Goal: Task Accomplishment & Management: Manage account settings

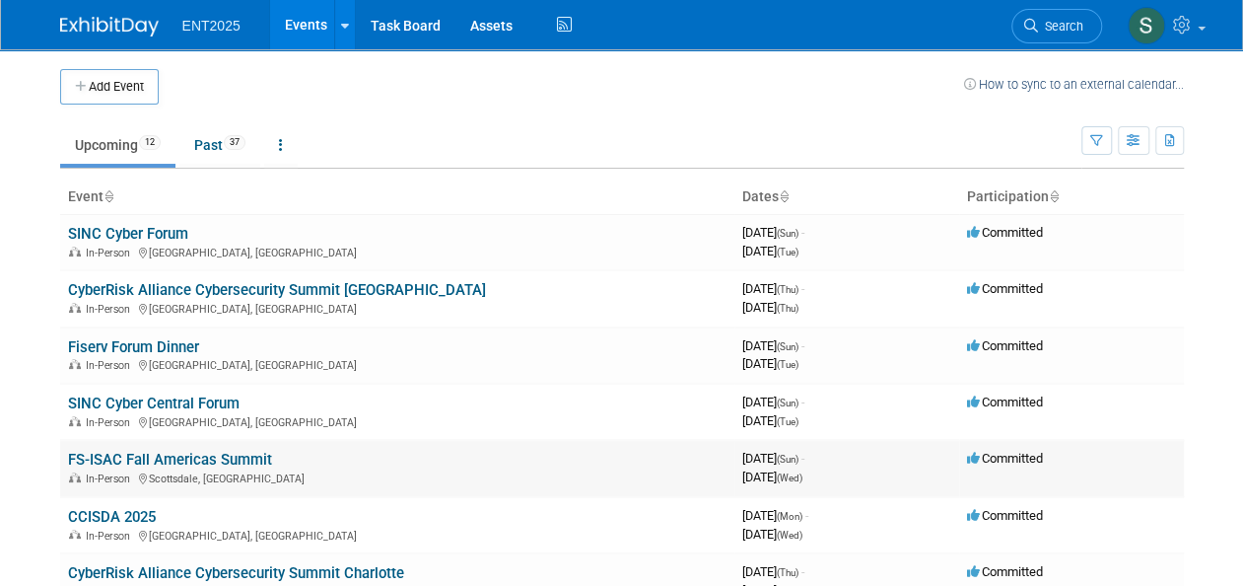
click at [185, 452] on link "FS-ISAC Fall Americas Summit" at bounding box center [170, 460] width 204 height 18
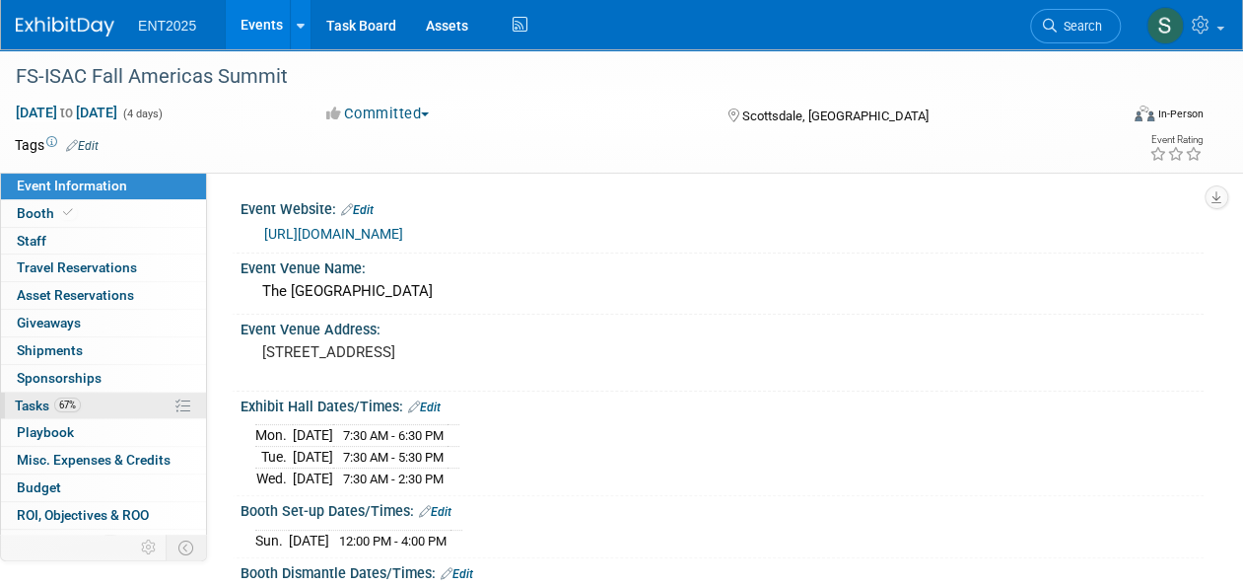
click at [41, 398] on span "Tasks 67%" at bounding box center [48, 405] width 66 height 16
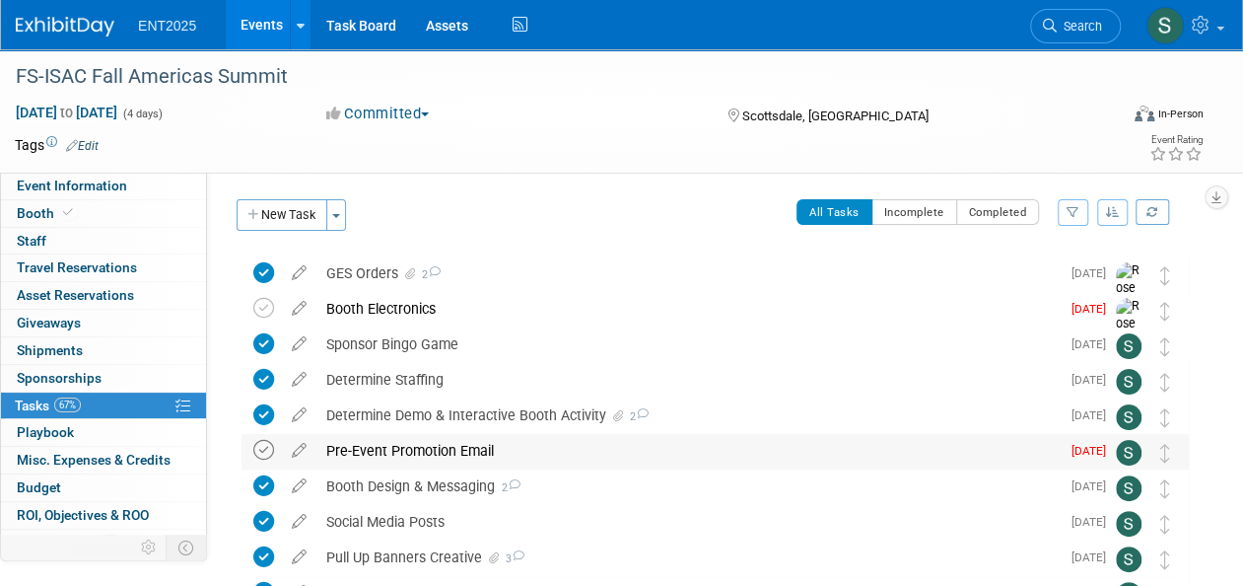
click at [265, 453] on icon at bounding box center [263, 450] width 21 height 21
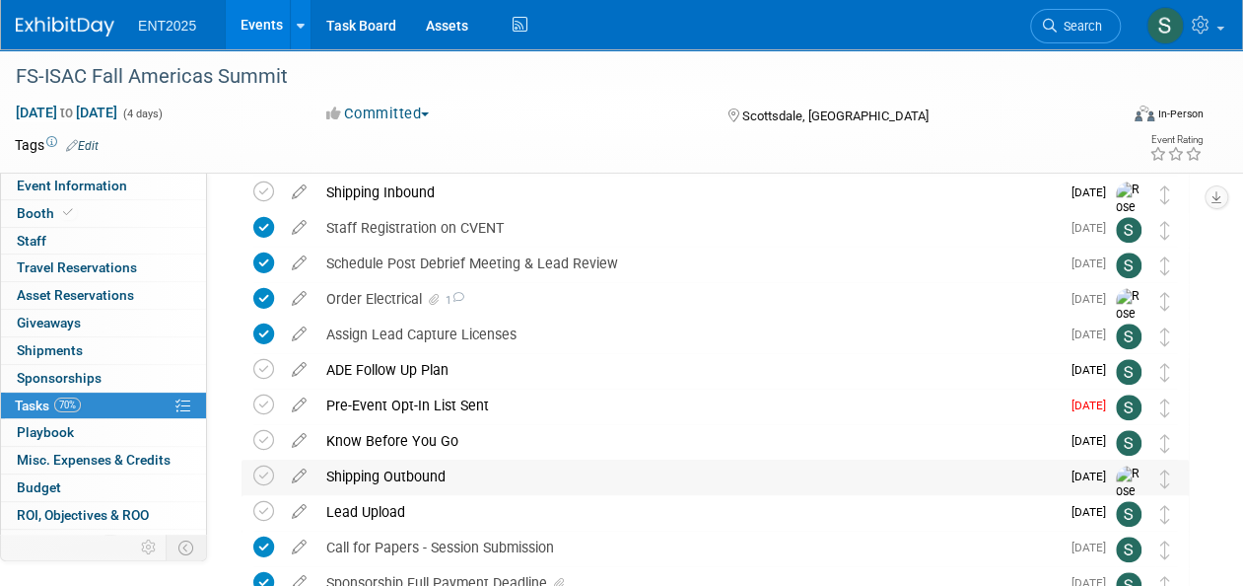
scroll to position [746, 0]
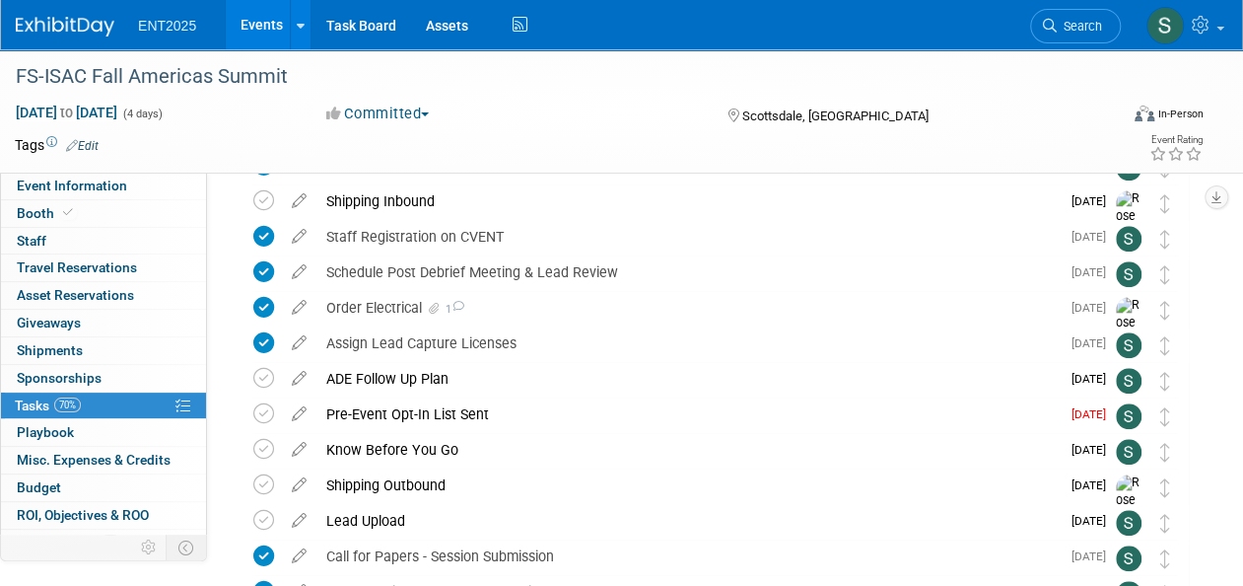
click at [300, 415] on icon at bounding box center [299, 409] width 35 height 25
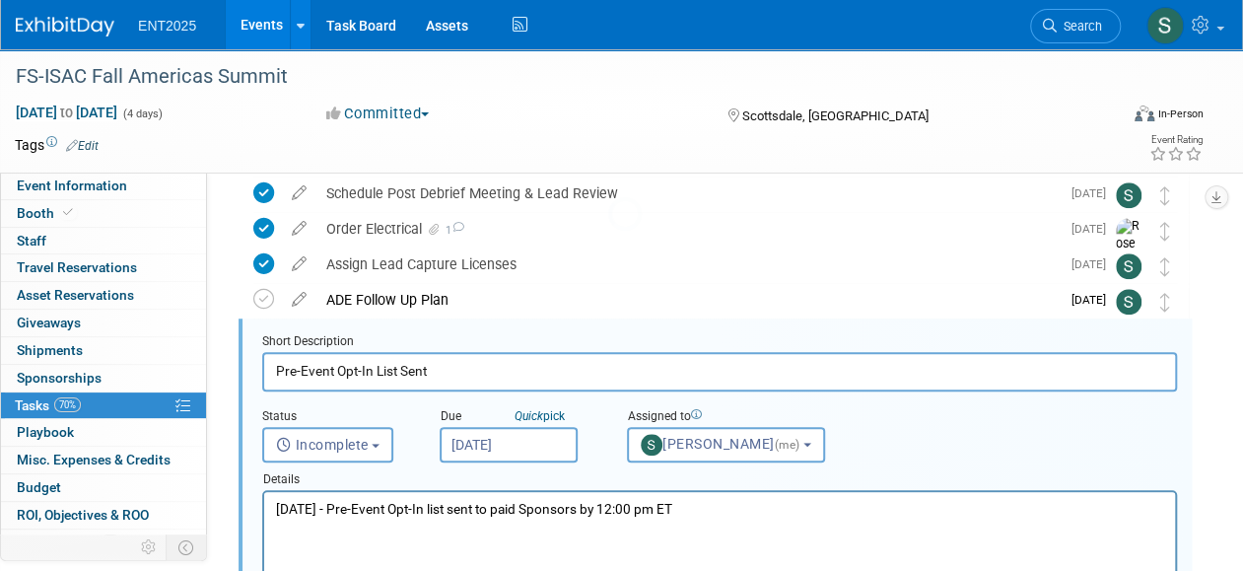
scroll to position [854, 0]
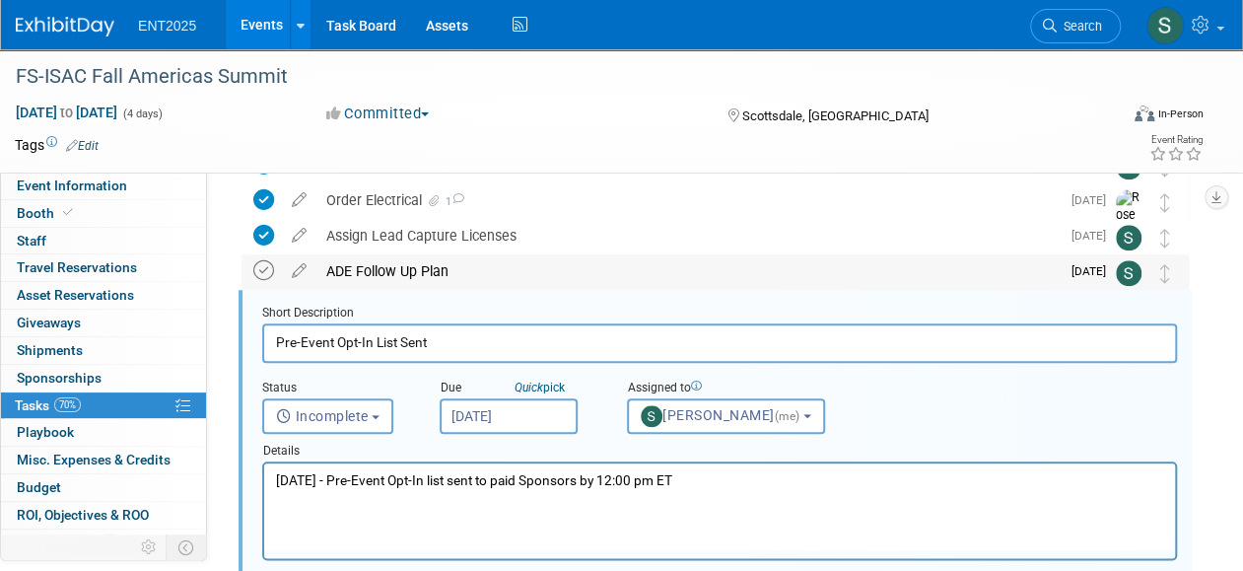
click at [264, 277] on icon at bounding box center [263, 270] width 21 height 21
click at [550, 275] on div "ADE Follow Up Plan" at bounding box center [687, 271] width 743 height 34
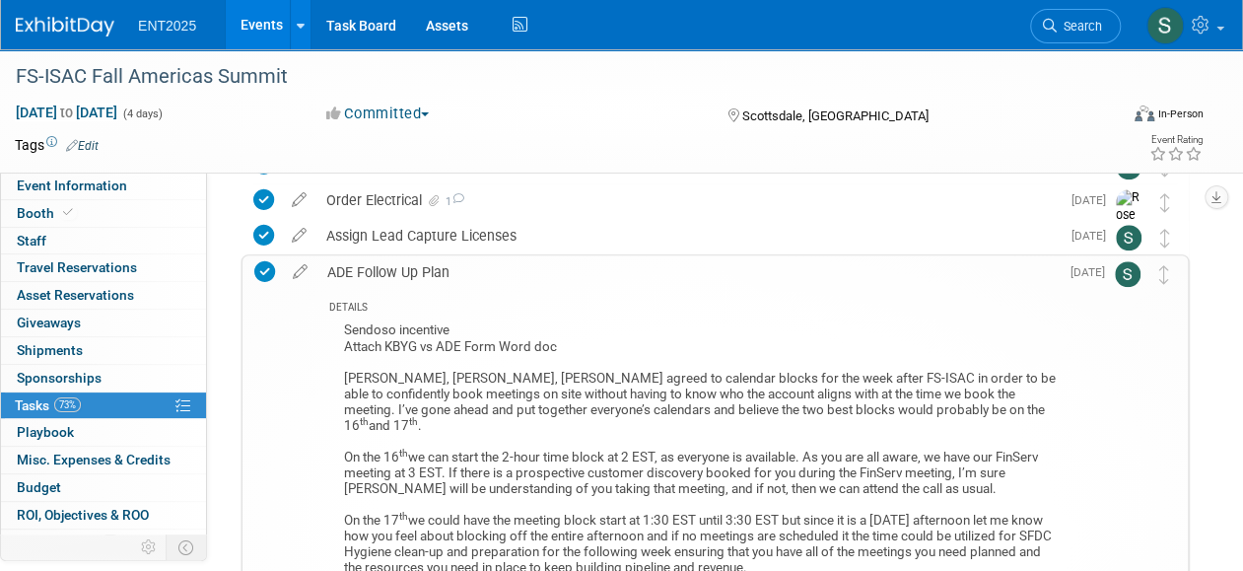
click at [392, 265] on div "ADE Follow Up Plan" at bounding box center [687, 272] width 741 height 34
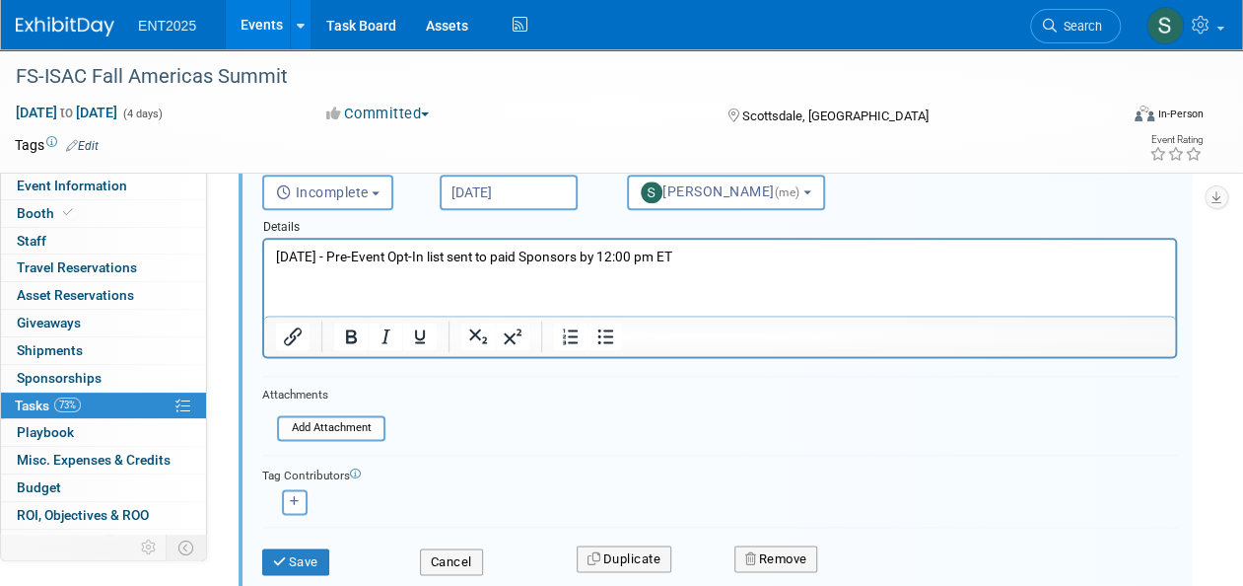
scroll to position [1112, 0]
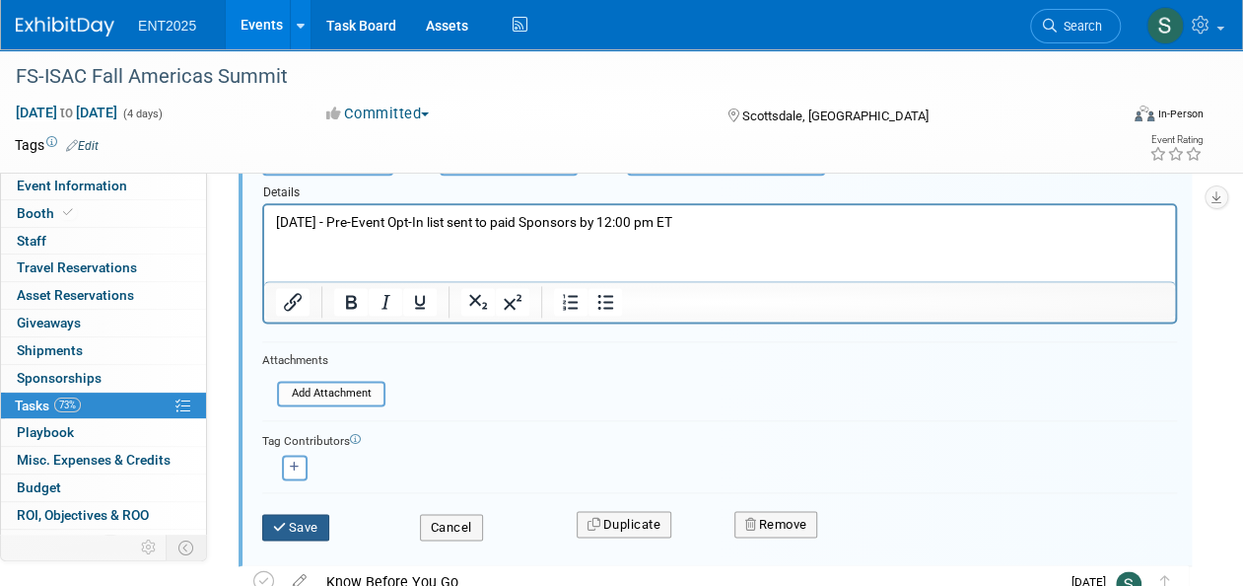
click at [292, 516] on button "Save" at bounding box center [295, 528] width 67 height 28
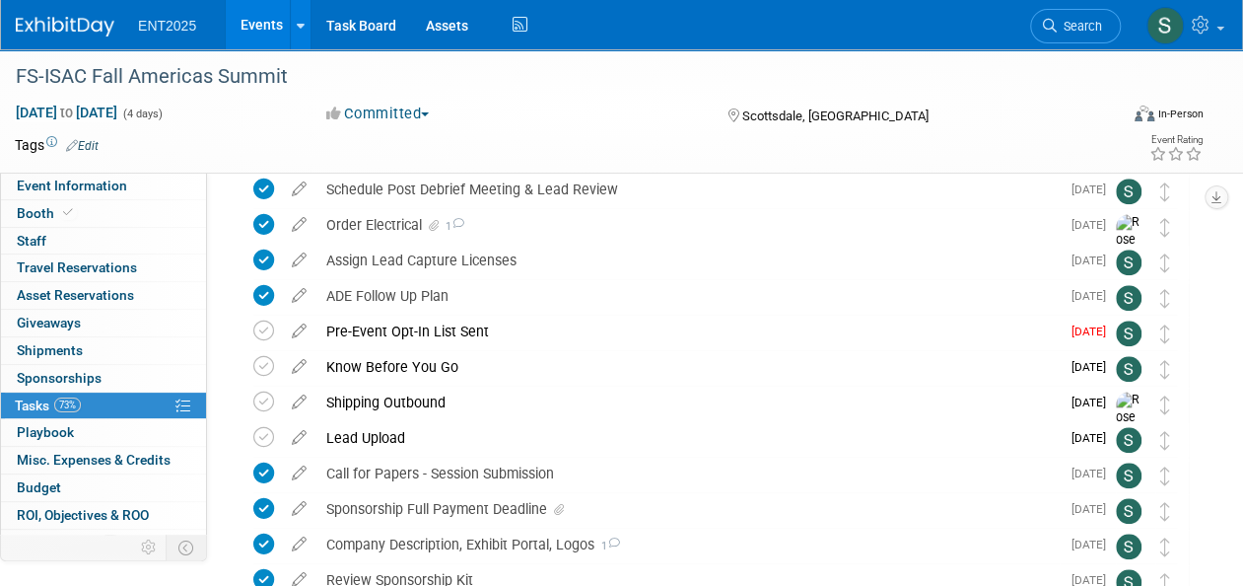
scroll to position [825, 0]
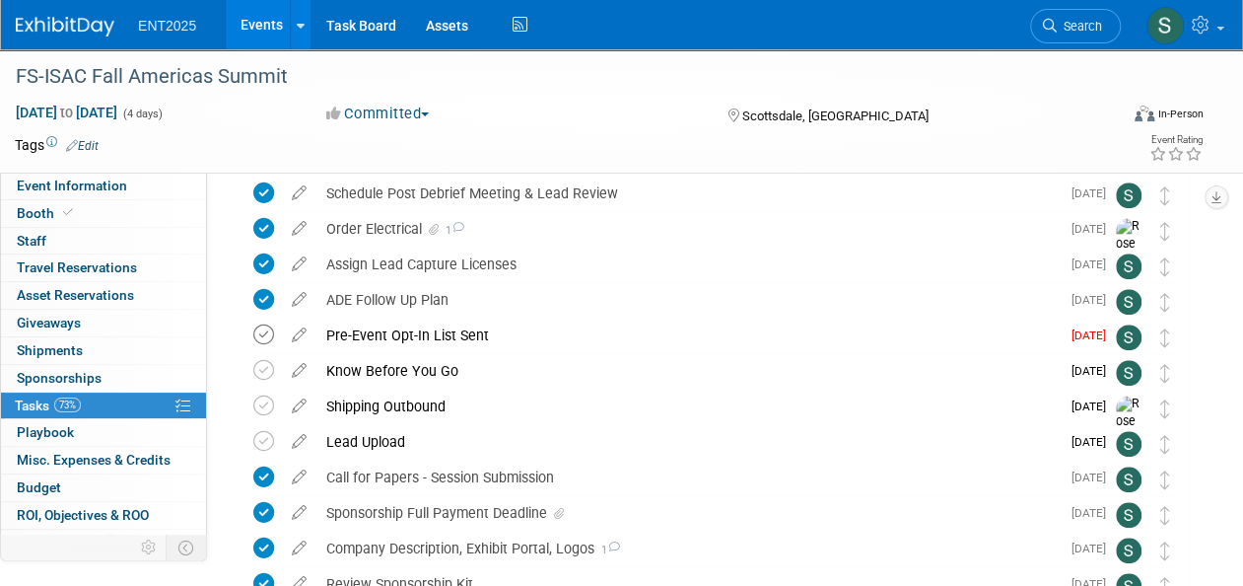
click at [258, 333] on icon at bounding box center [263, 334] width 21 height 21
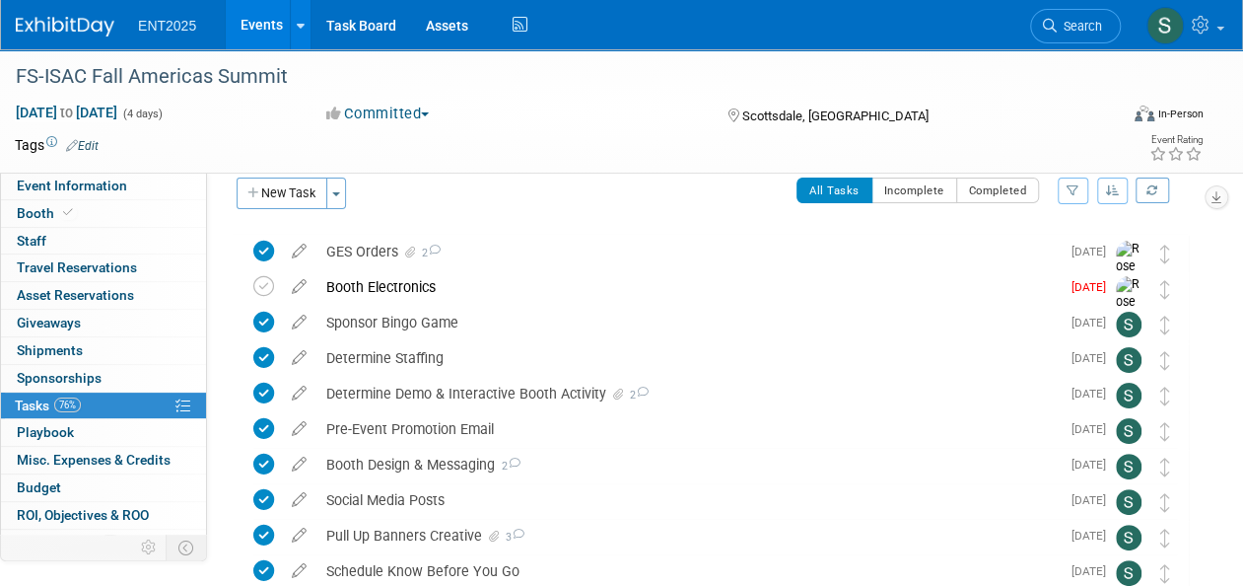
scroll to position [0, 0]
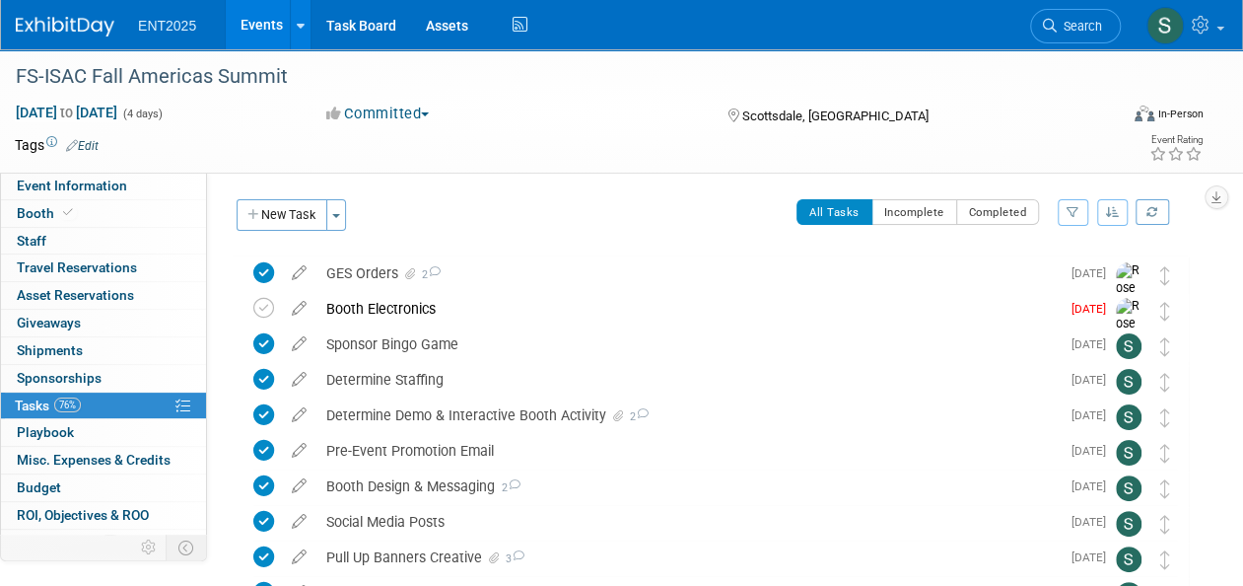
click at [262, 27] on link "Events" at bounding box center [262, 24] width 72 height 49
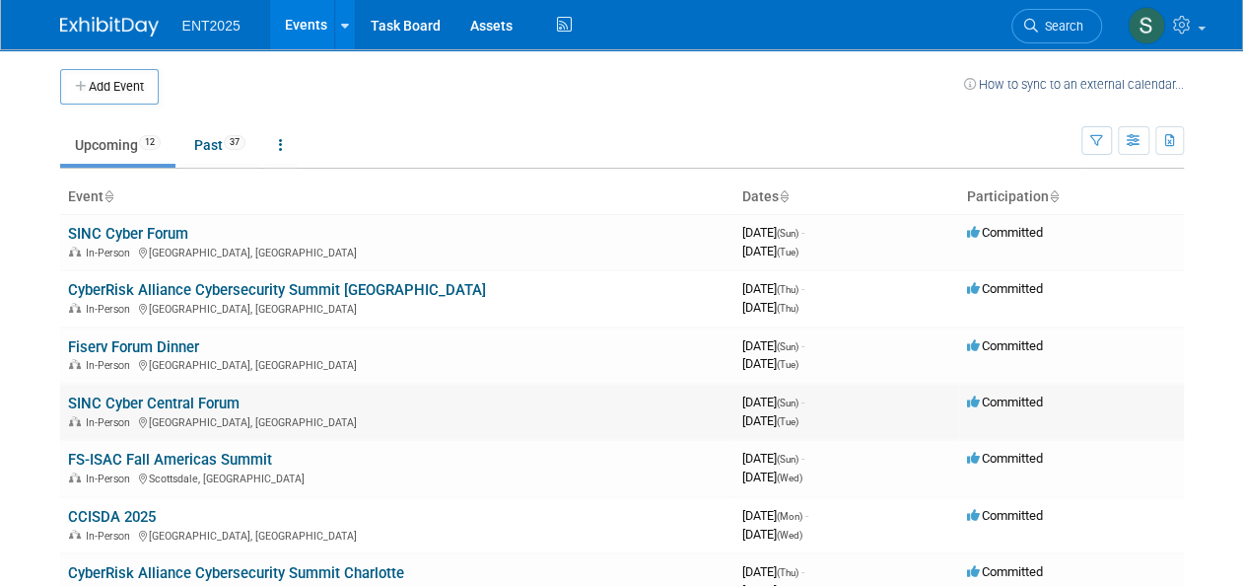
click at [130, 396] on link "SINC Cyber Central Forum" at bounding box center [154, 403] width 172 height 18
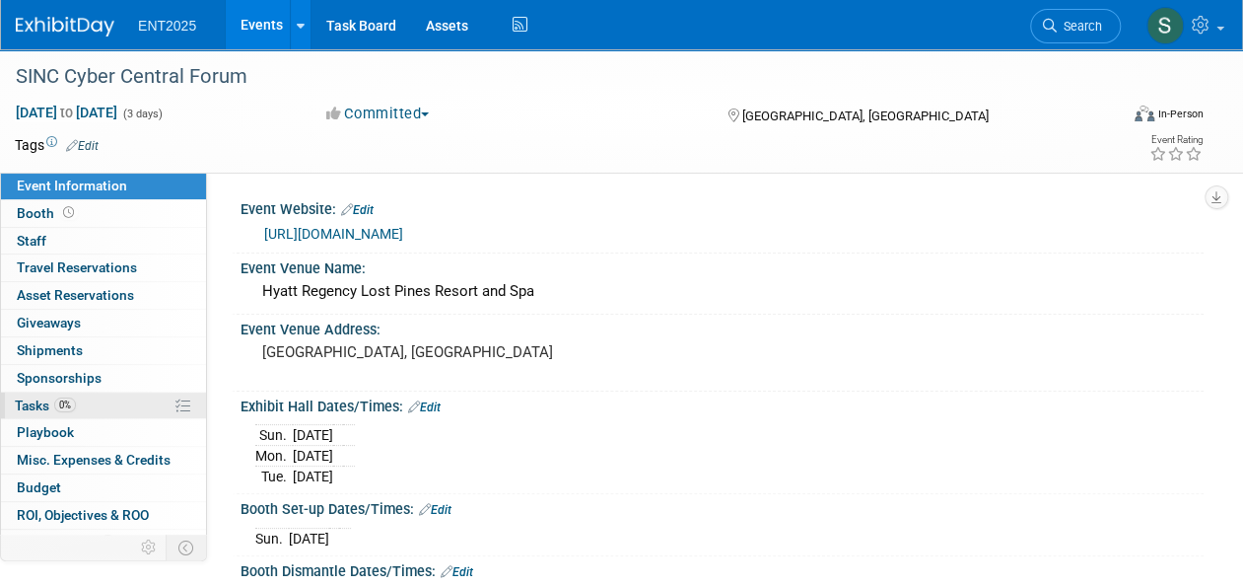
click at [39, 405] on span "Tasks 0%" at bounding box center [45, 405] width 61 height 16
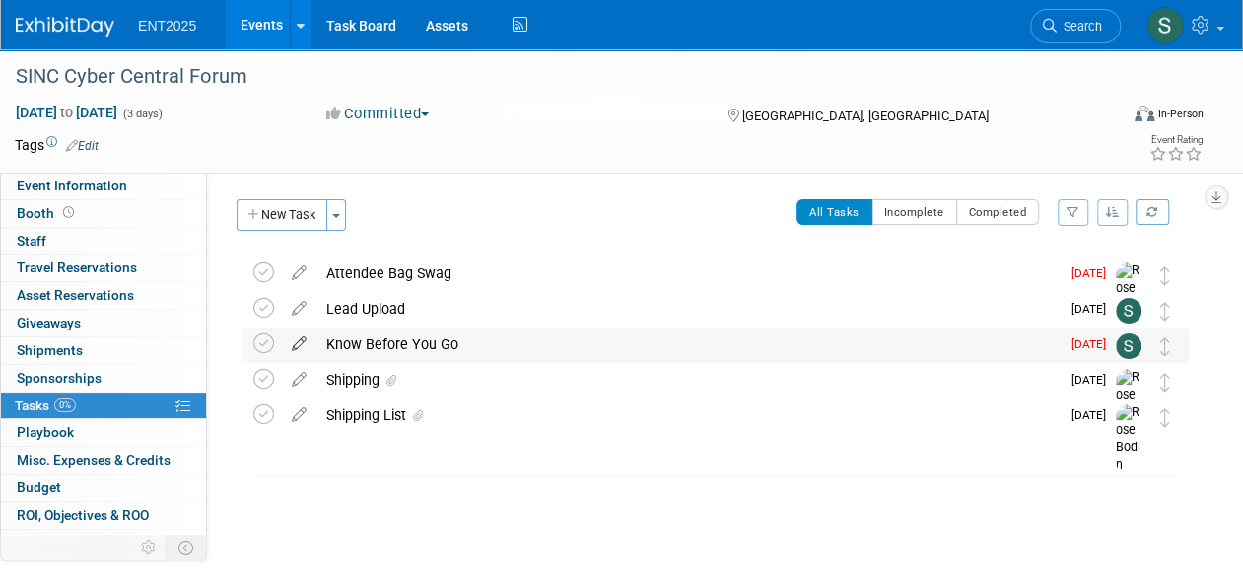
click at [292, 346] on icon at bounding box center [299, 339] width 35 height 25
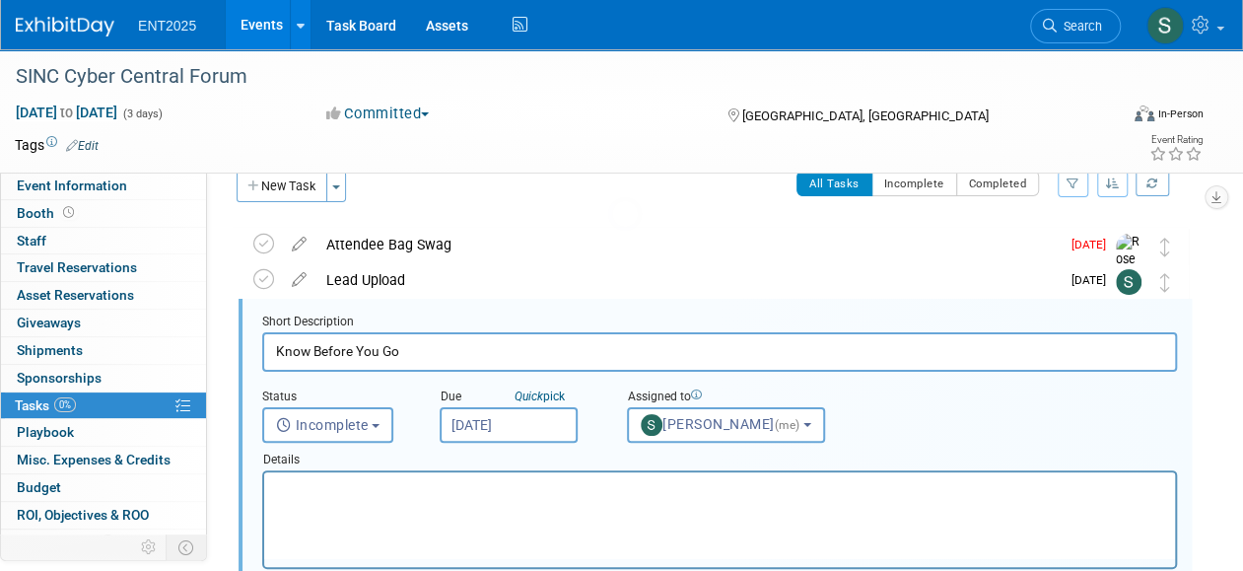
scroll to position [37, 0]
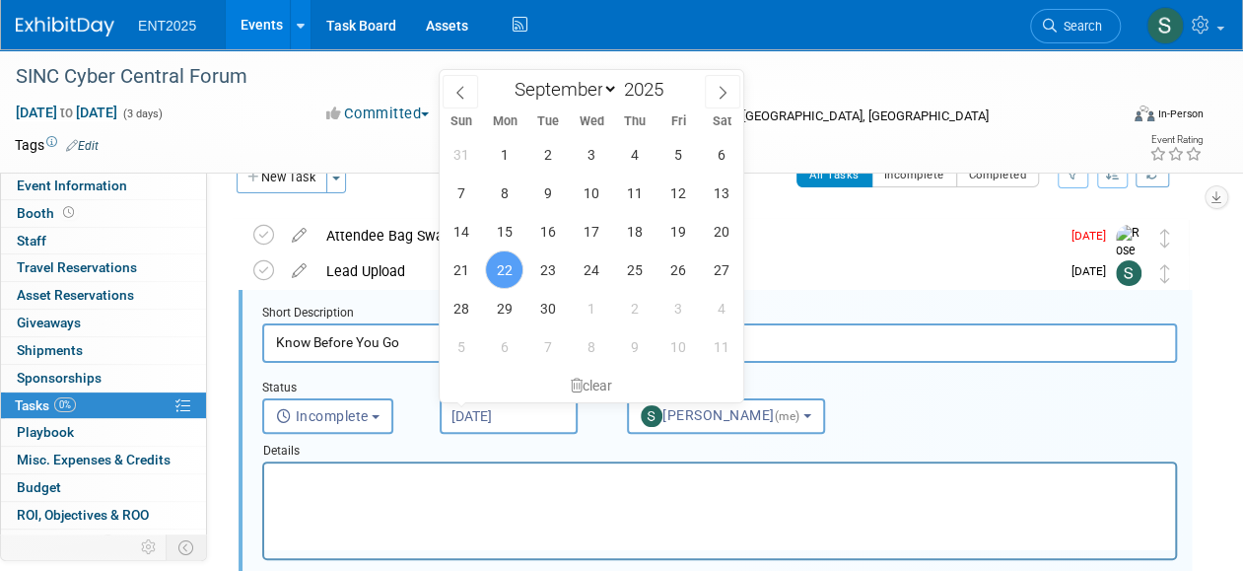
click at [478, 412] on input "Sep 22, 2025" at bounding box center [509, 415] width 138 height 35
click at [595, 271] on span "24" at bounding box center [591, 269] width 38 height 38
type input "Sep 24, 2025"
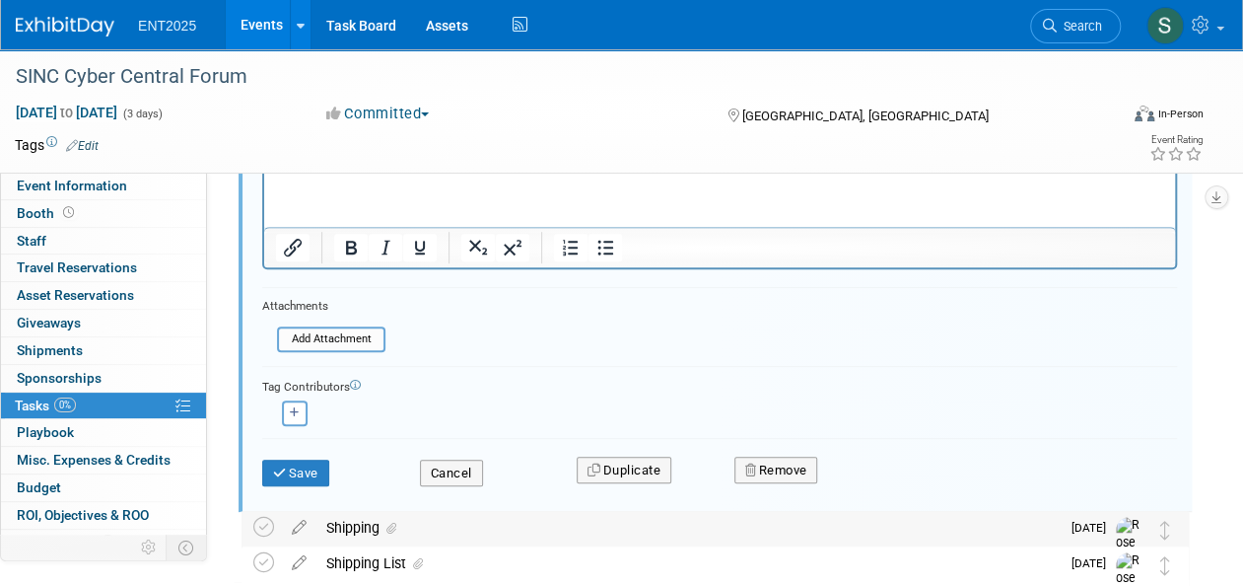
scroll to position [345, 0]
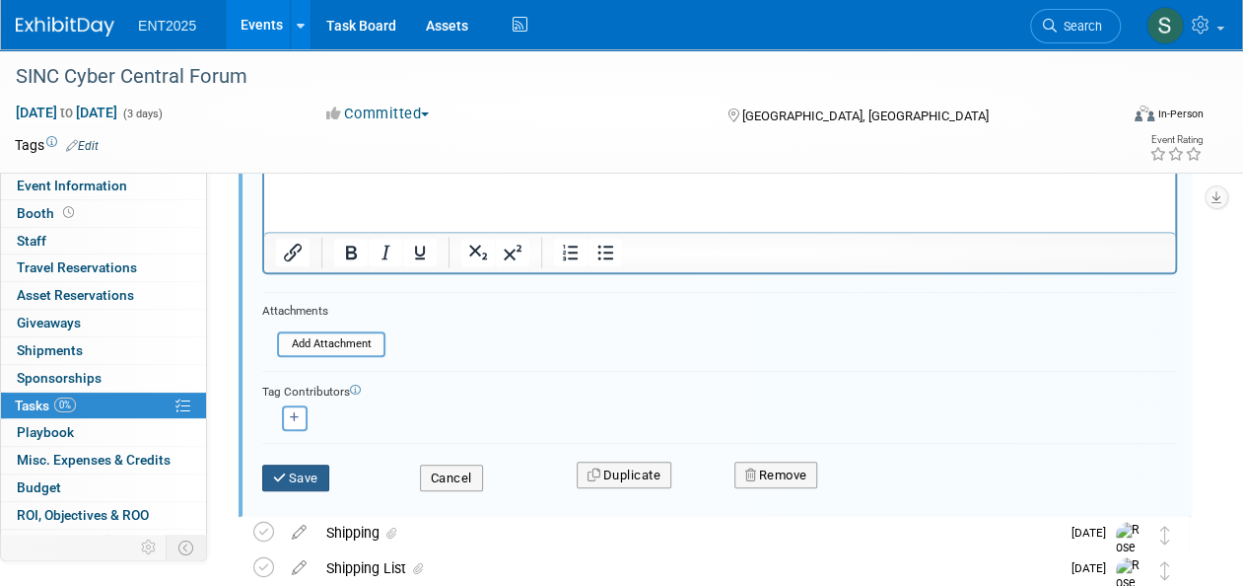
click at [297, 473] on button "Save" at bounding box center [295, 478] width 67 height 28
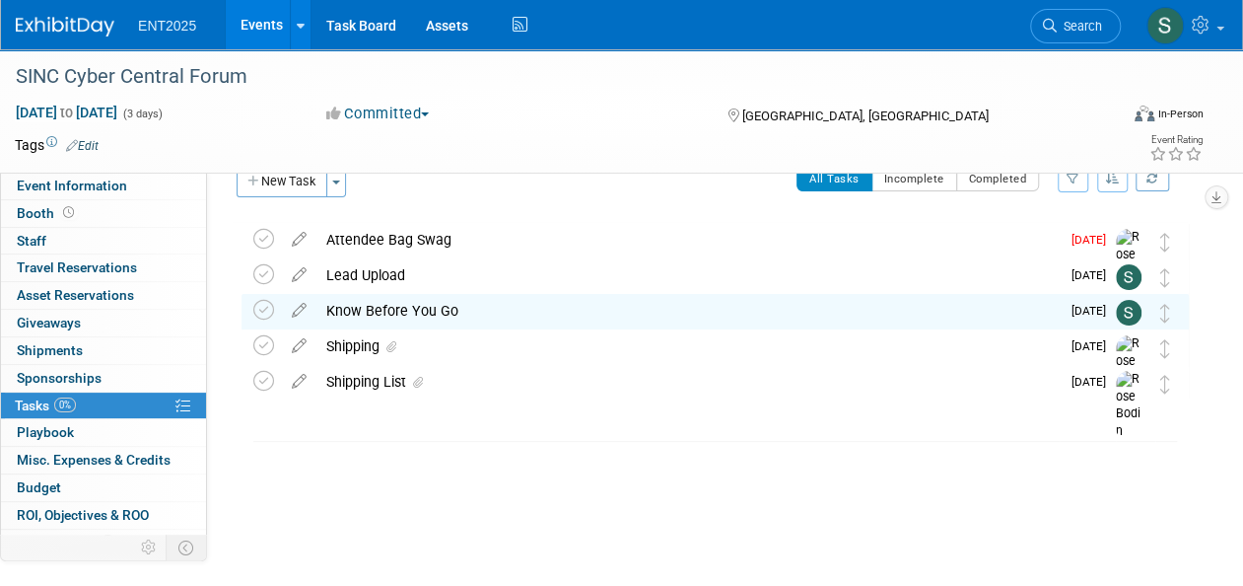
scroll to position [0, 0]
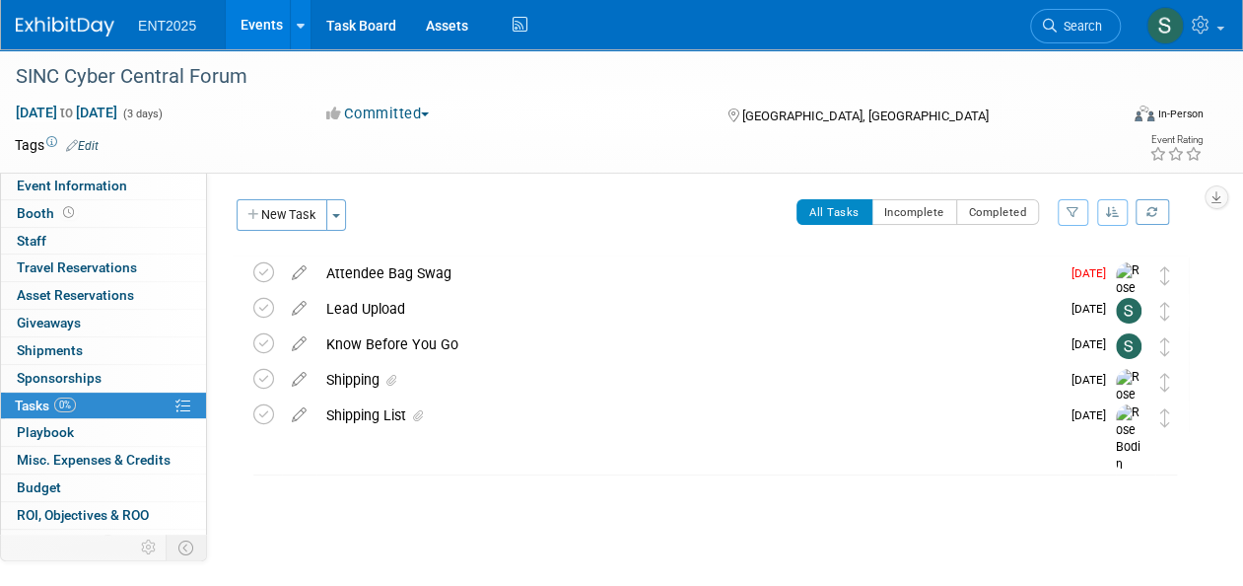
click at [248, 30] on link "Events" at bounding box center [262, 24] width 72 height 49
